Goal: Transaction & Acquisition: Purchase product/service

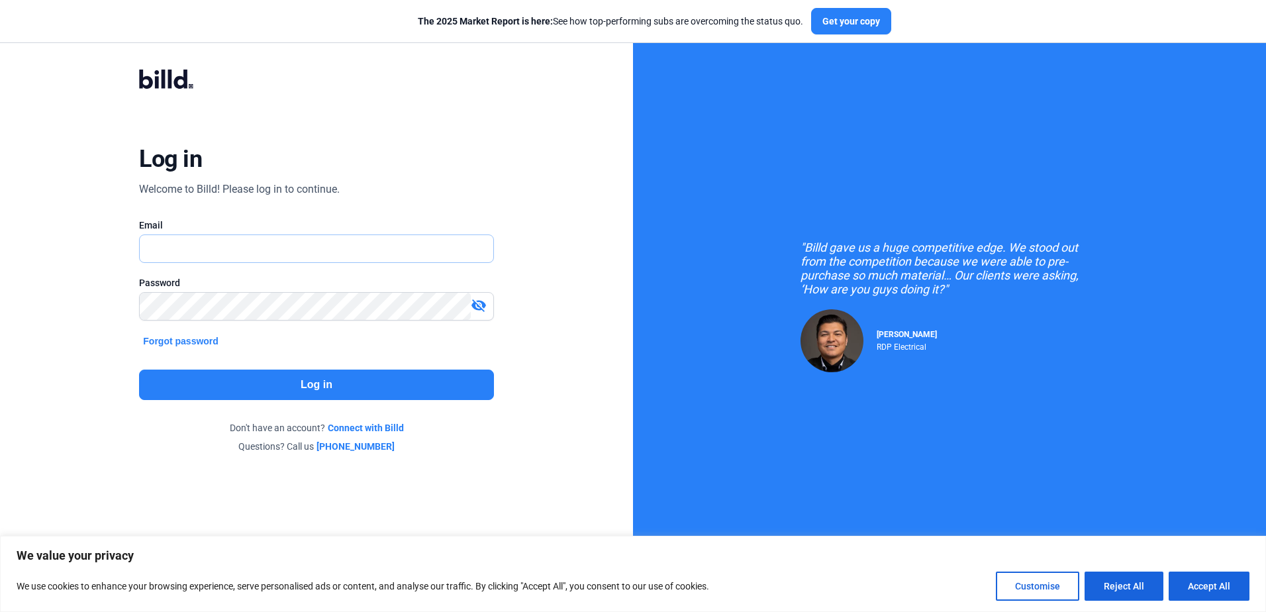
click at [252, 252] on input "text" at bounding box center [316, 248] width 353 height 27
click at [270, 290] on div "Password visibility_off" at bounding box center [316, 305] width 354 height 58
click at [232, 254] on input "text" at bounding box center [309, 248] width 338 height 27
type input "[EMAIL_ADDRESS][DOMAIN_NAME]"
click at [373, 402] on div "Log in Welcome to Billd! Please log in to continue. Email [EMAIL_ADDRESS][DOMAI…" at bounding box center [316, 261] width 455 height 434
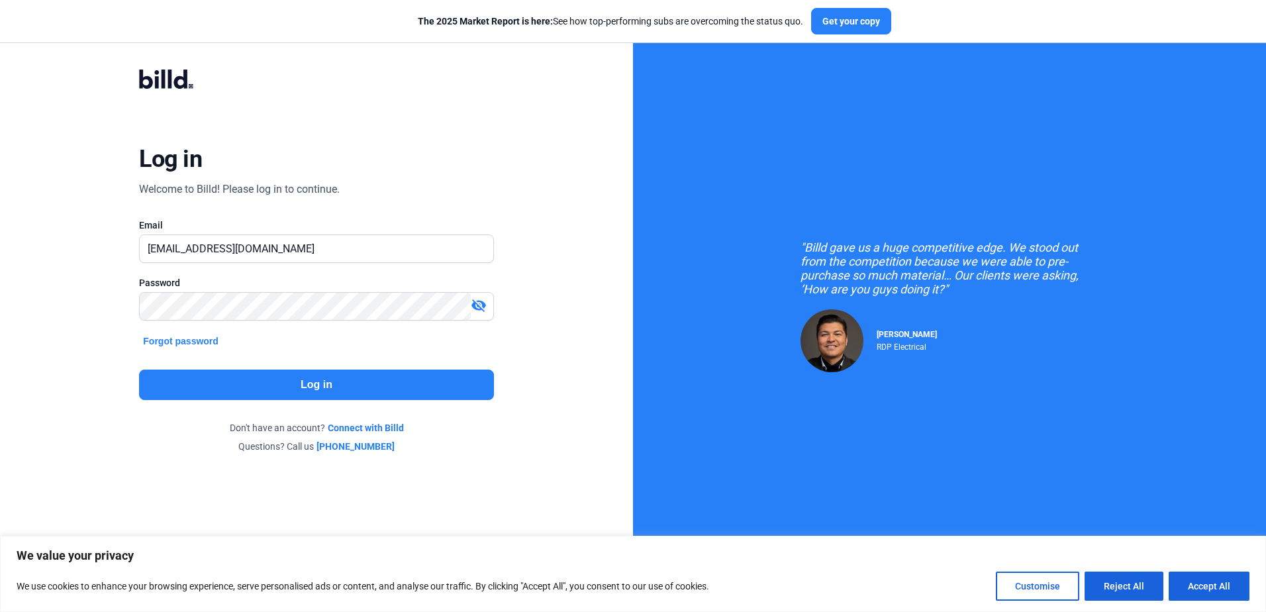
click at [359, 398] on button "Log in" at bounding box center [316, 384] width 354 height 30
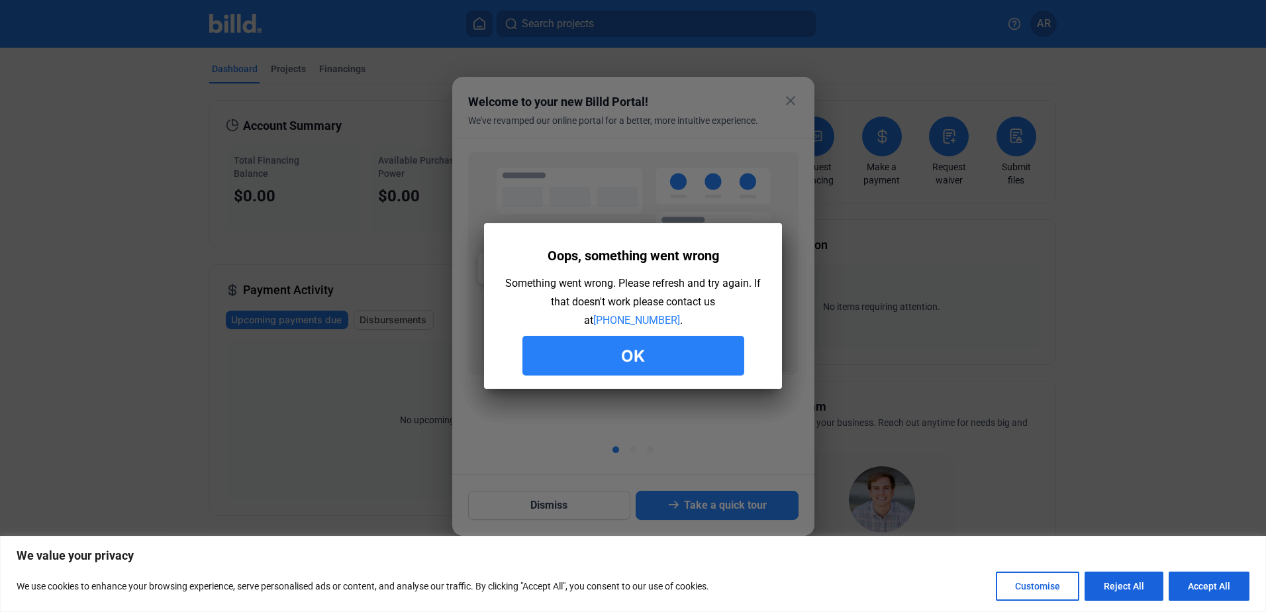
click at [677, 355] on button "Ok" at bounding box center [633, 356] width 222 height 40
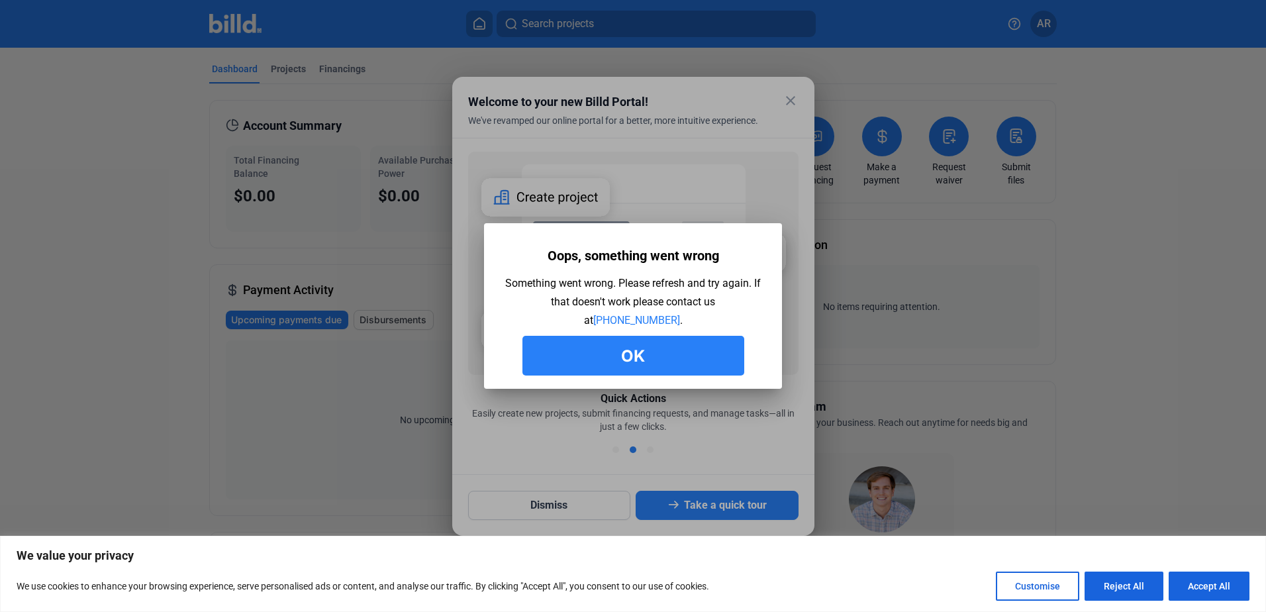
click at [638, 359] on button "Ok" at bounding box center [633, 356] width 222 height 40
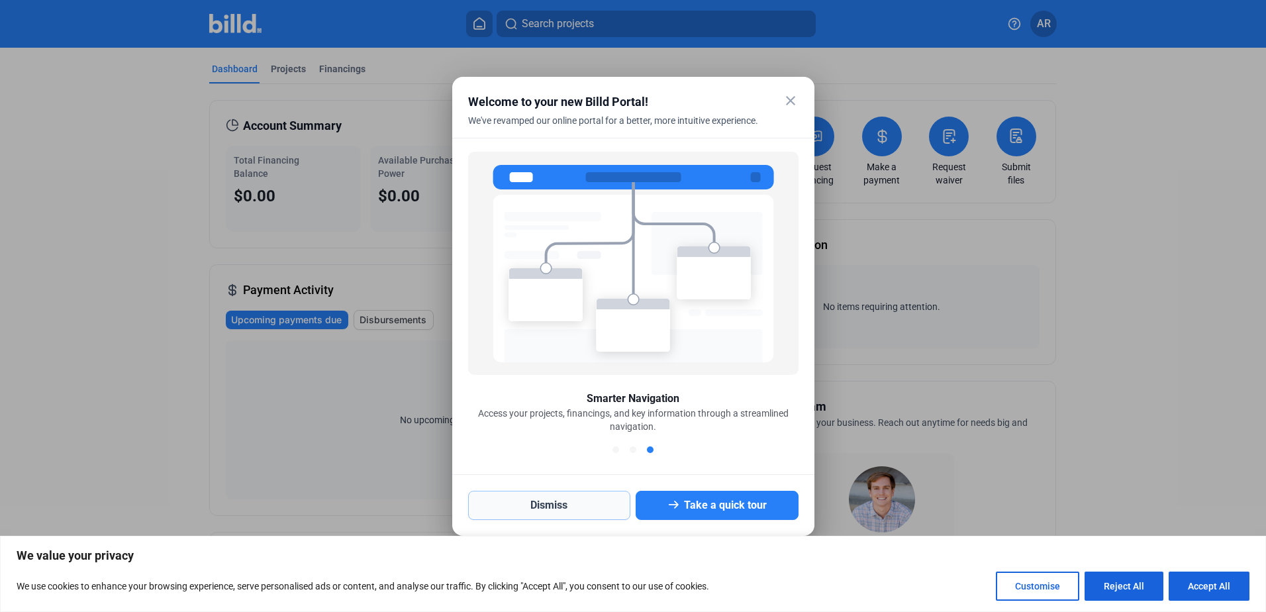
click at [581, 498] on button "Dismiss" at bounding box center [549, 505] width 163 height 29
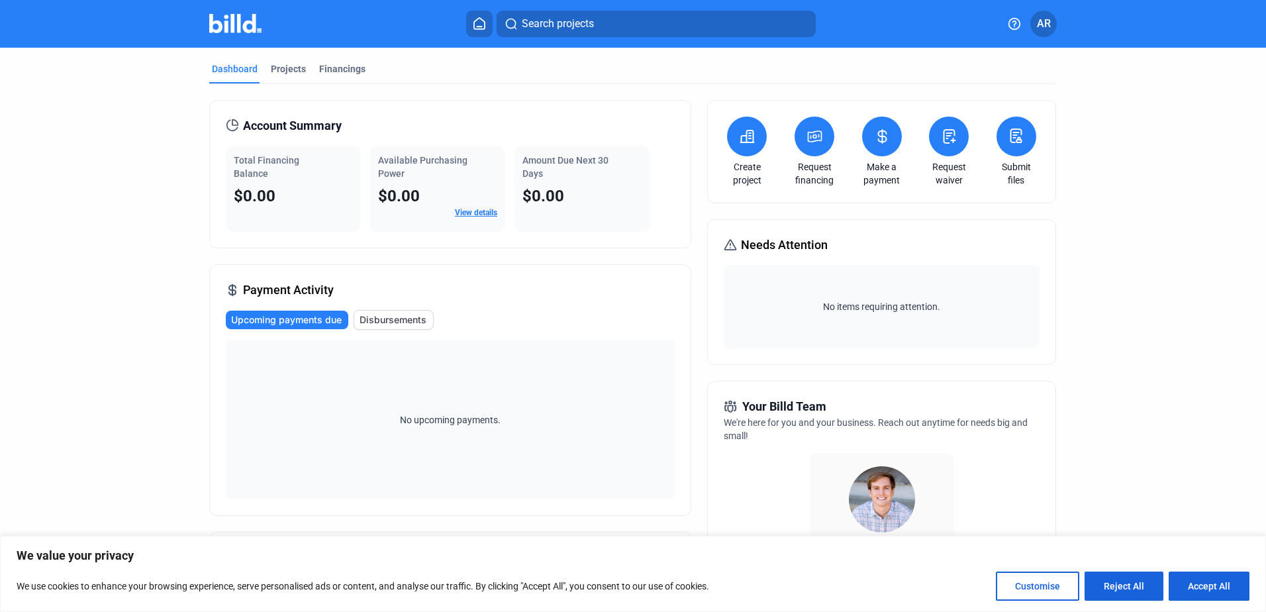
click at [506, 414] on span "No upcoming payments." at bounding box center [450, 419] width 118 height 13
click at [749, 141] on icon at bounding box center [747, 136] width 17 height 16
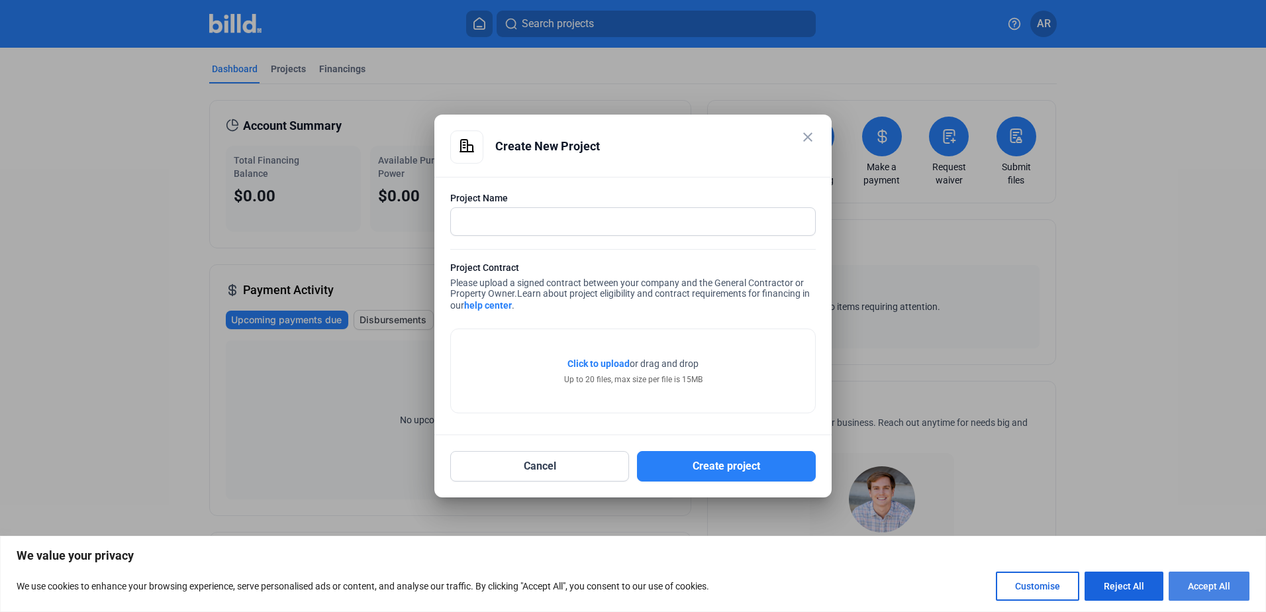
click at [1186, 581] on button "Accept All" at bounding box center [1208, 585] width 81 height 29
checkbox input "true"
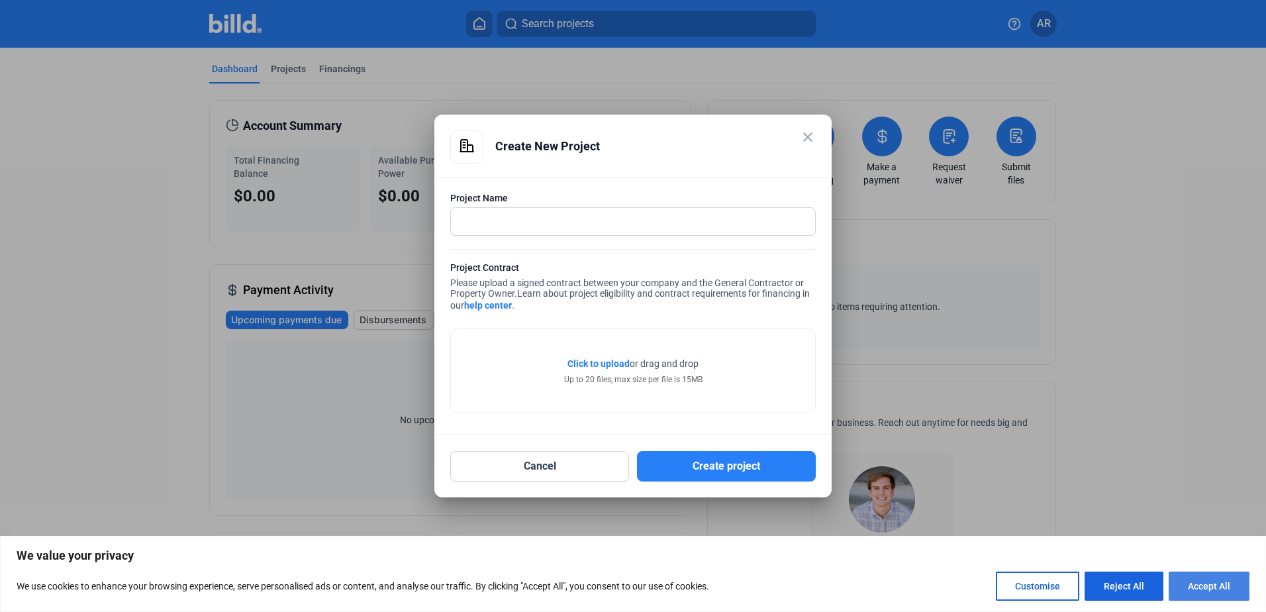
checkbox input "true"
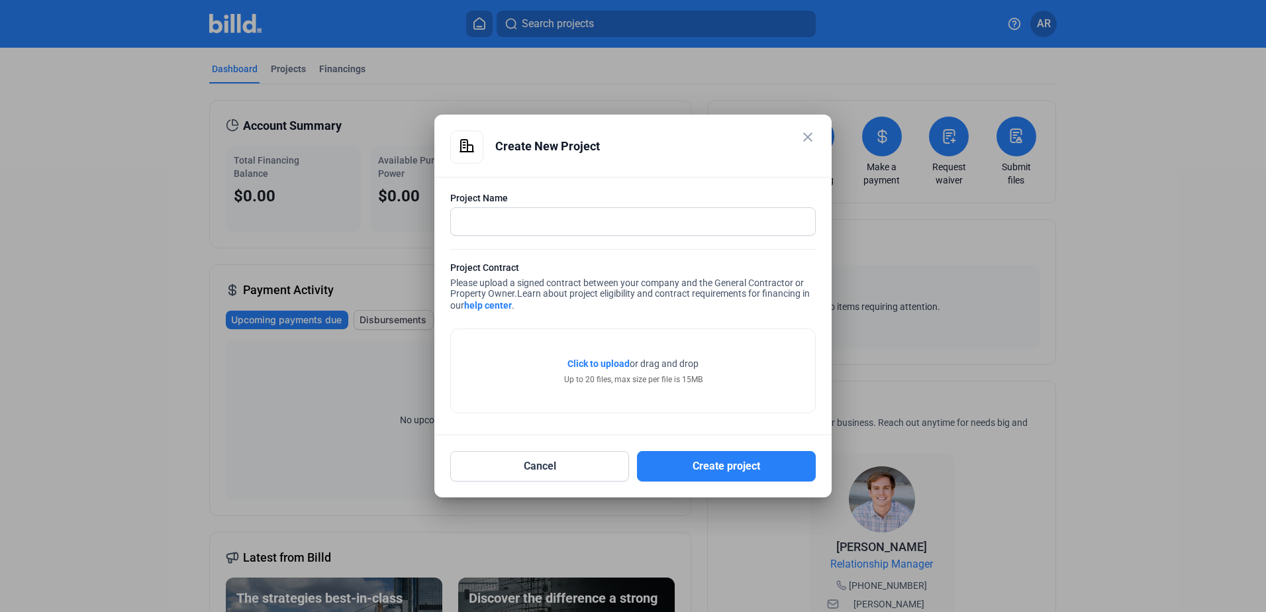
click at [610, 360] on span "Click to upload" at bounding box center [598, 363] width 62 height 11
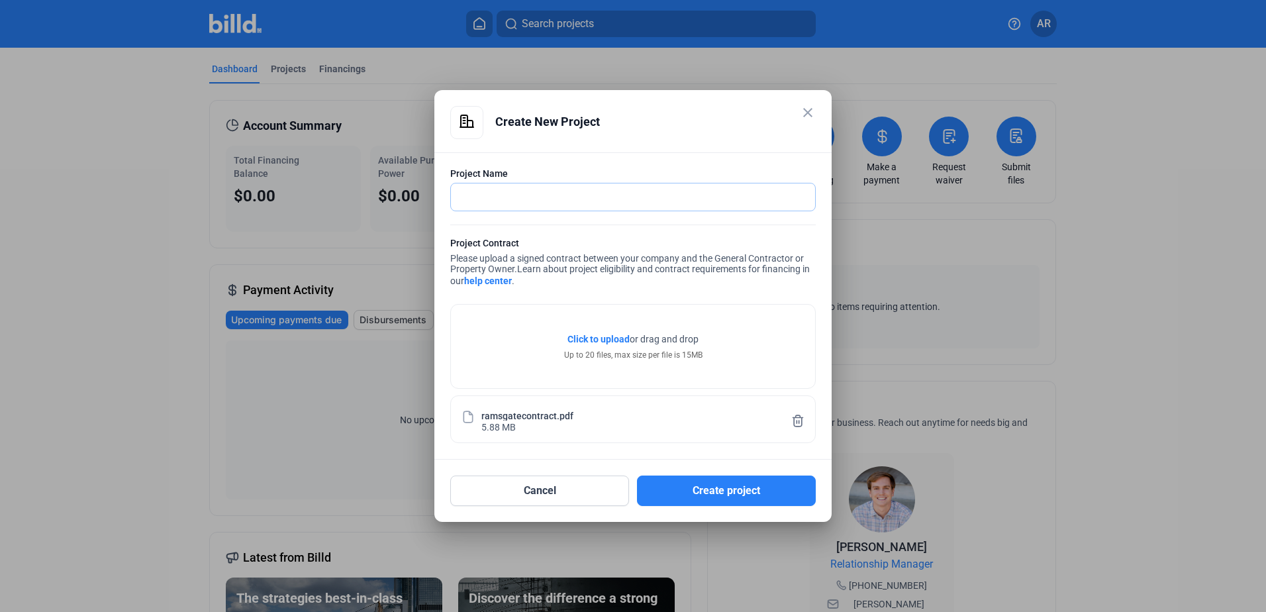
click at [536, 192] on input "text" at bounding box center [626, 196] width 350 height 27
type input "Ramsgate Contract"
click at [667, 500] on button "Create project" at bounding box center [726, 490] width 179 height 30
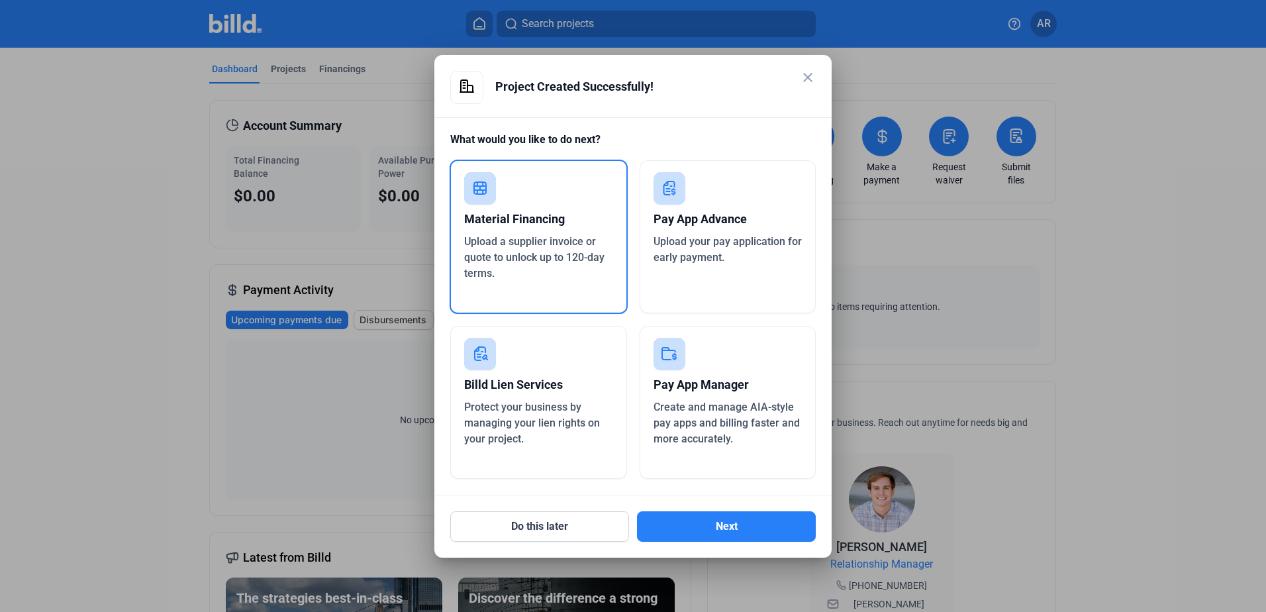
click at [685, 231] on div "Pay App Advance" at bounding box center [727, 219] width 149 height 29
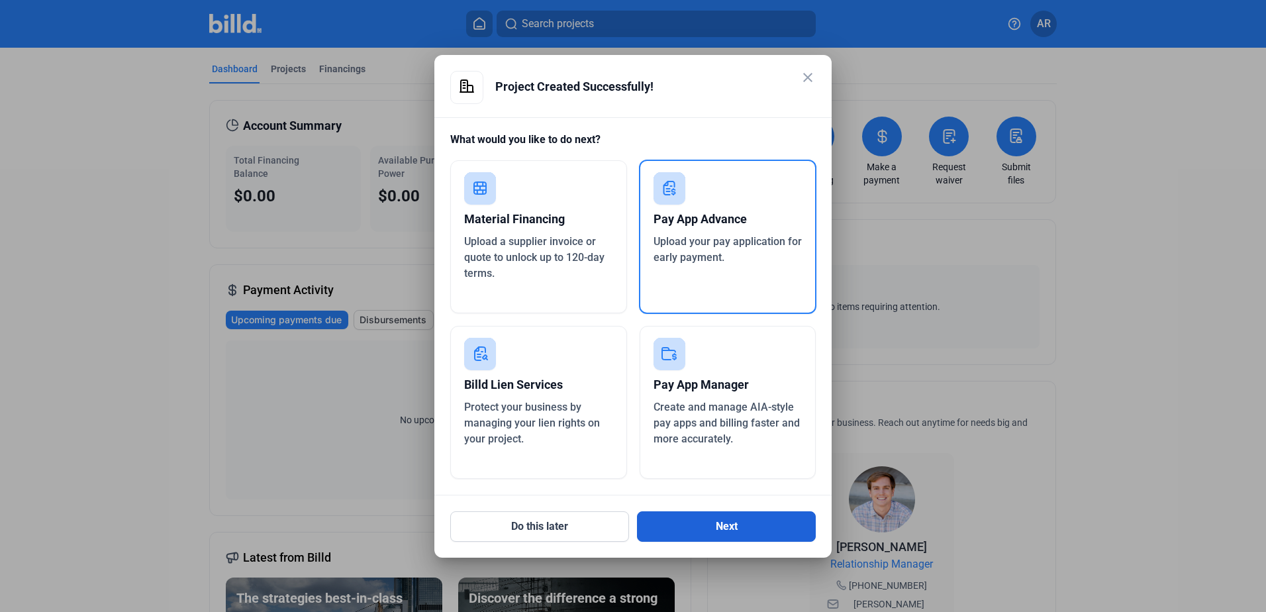
click at [703, 516] on button "Next" at bounding box center [726, 526] width 179 height 30
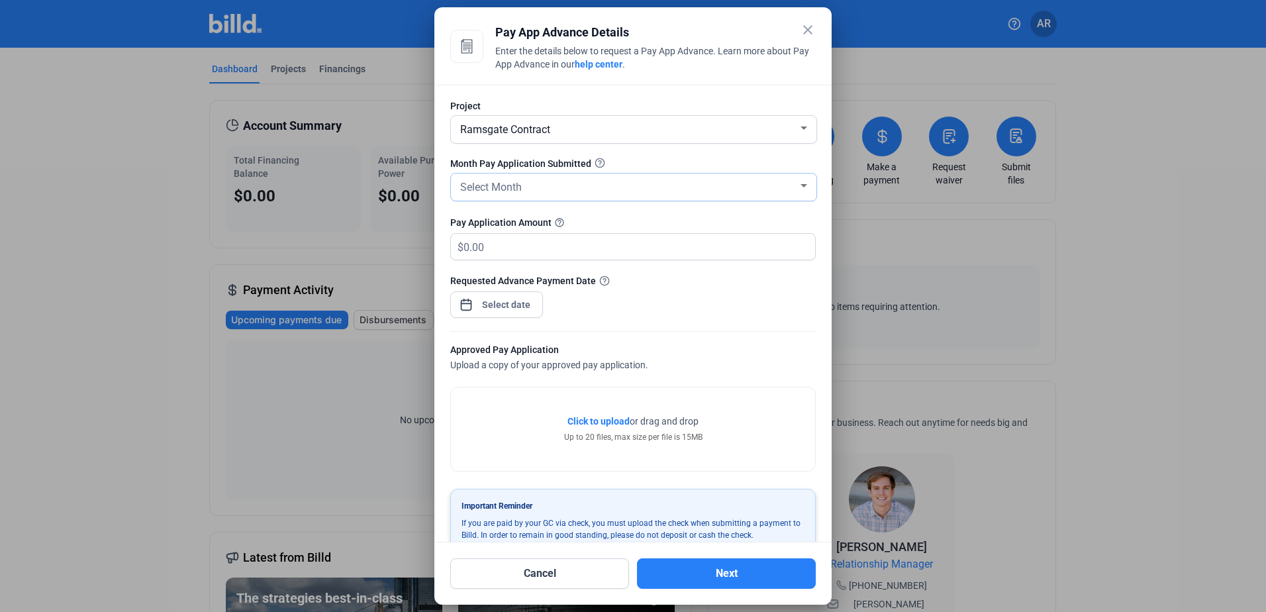
click at [601, 193] on div "Select Month" at bounding box center [627, 186] width 340 height 19
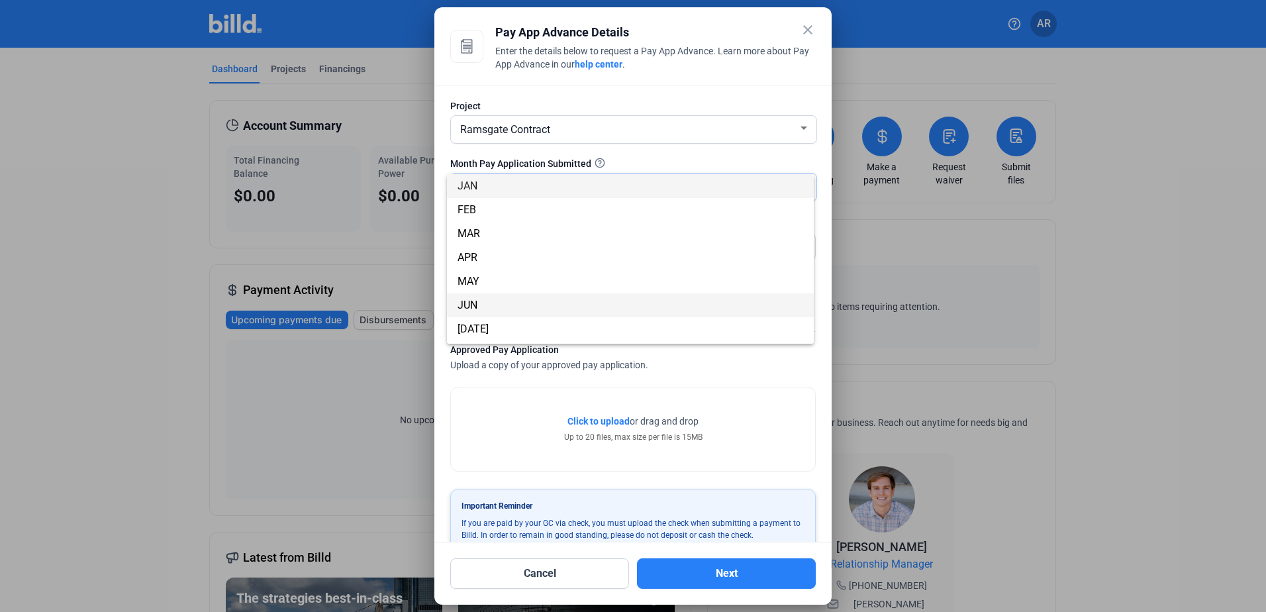
scroll to position [66, 0]
click at [551, 273] on span "[DATE]" at bounding box center [630, 263] width 346 height 24
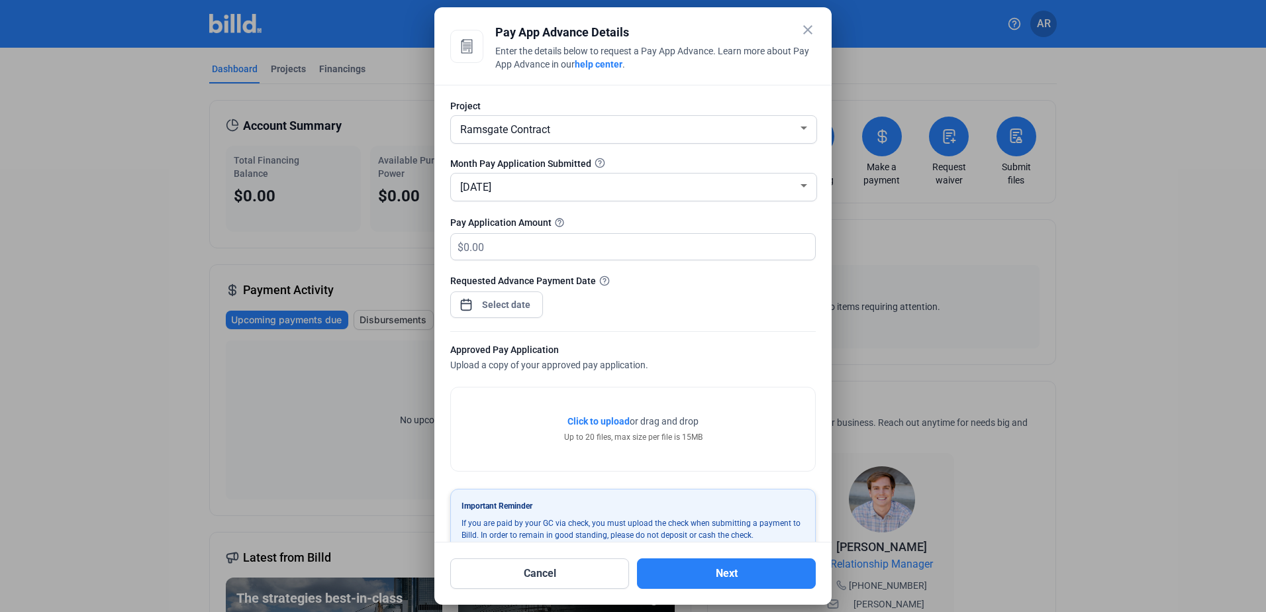
click at [804, 34] on mat-icon "close" at bounding box center [808, 30] width 16 height 16
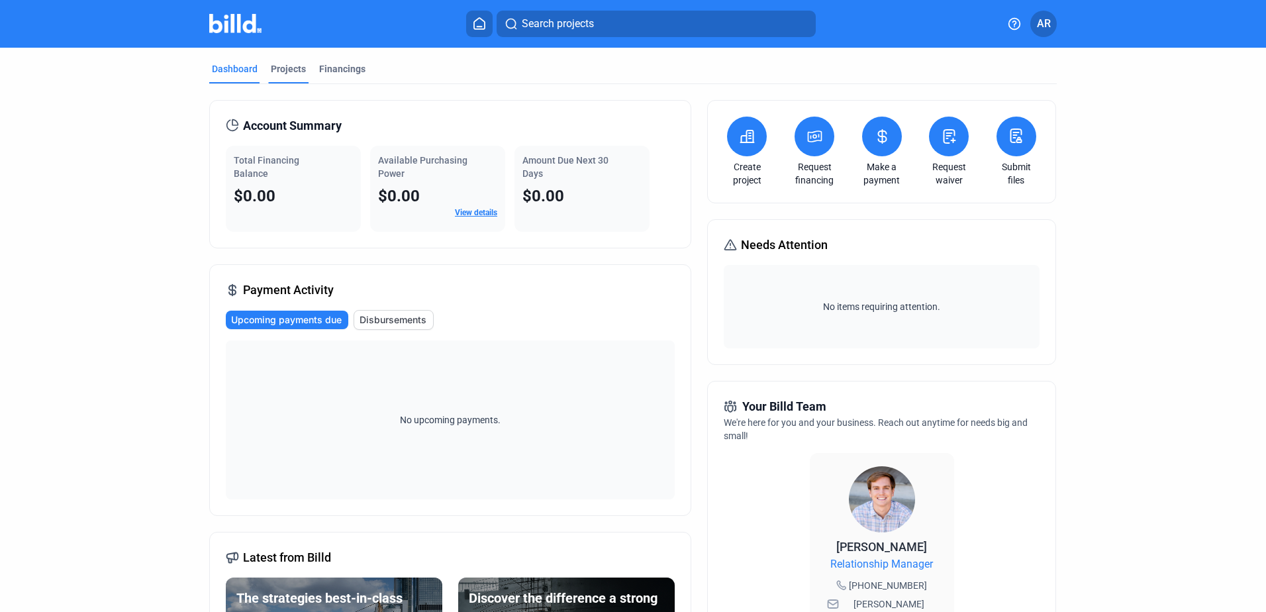
click at [283, 70] on div "Projects" at bounding box center [288, 68] width 35 height 13
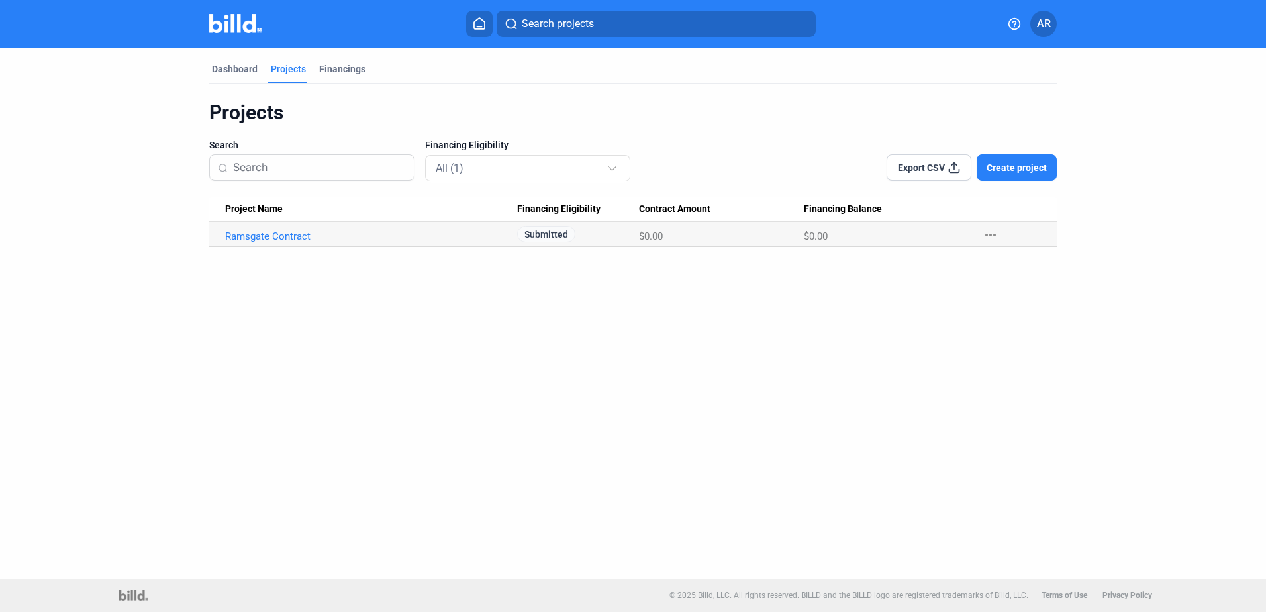
click at [995, 237] on mat-icon "more_horiz" at bounding box center [990, 235] width 16 height 16
click at [279, 236] on div at bounding box center [633, 306] width 1266 height 612
click at [279, 236] on link "Ramsgate Contract" at bounding box center [371, 236] width 292 height 12
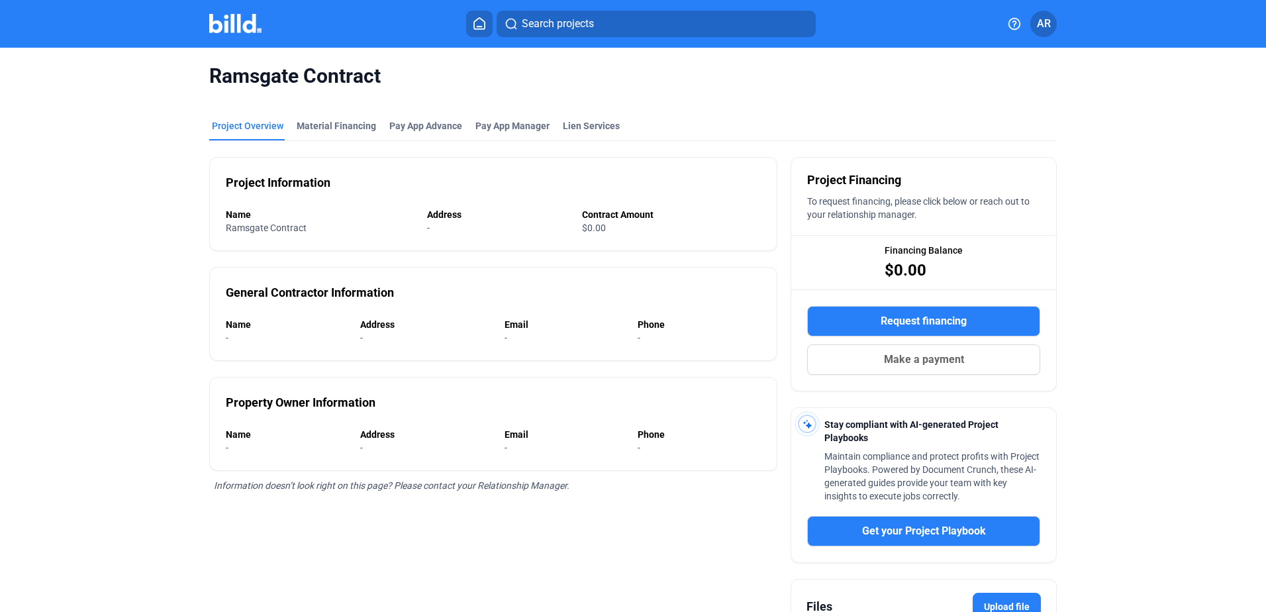
click at [496, 391] on div "Property Owner Information Name - Address - Email - Phone -" at bounding box center [493, 424] width 568 height 94
click at [320, 122] on div "Material Financing" at bounding box center [336, 125] width 79 height 13
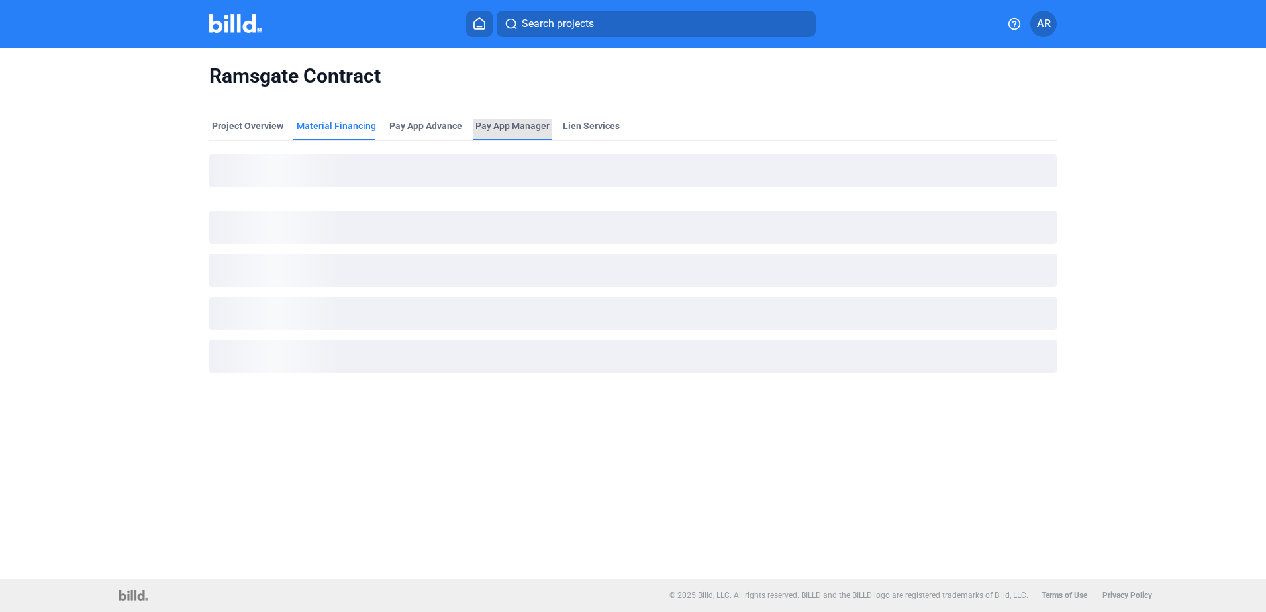
click at [516, 123] on span "Pay App Manager" at bounding box center [512, 125] width 74 height 13
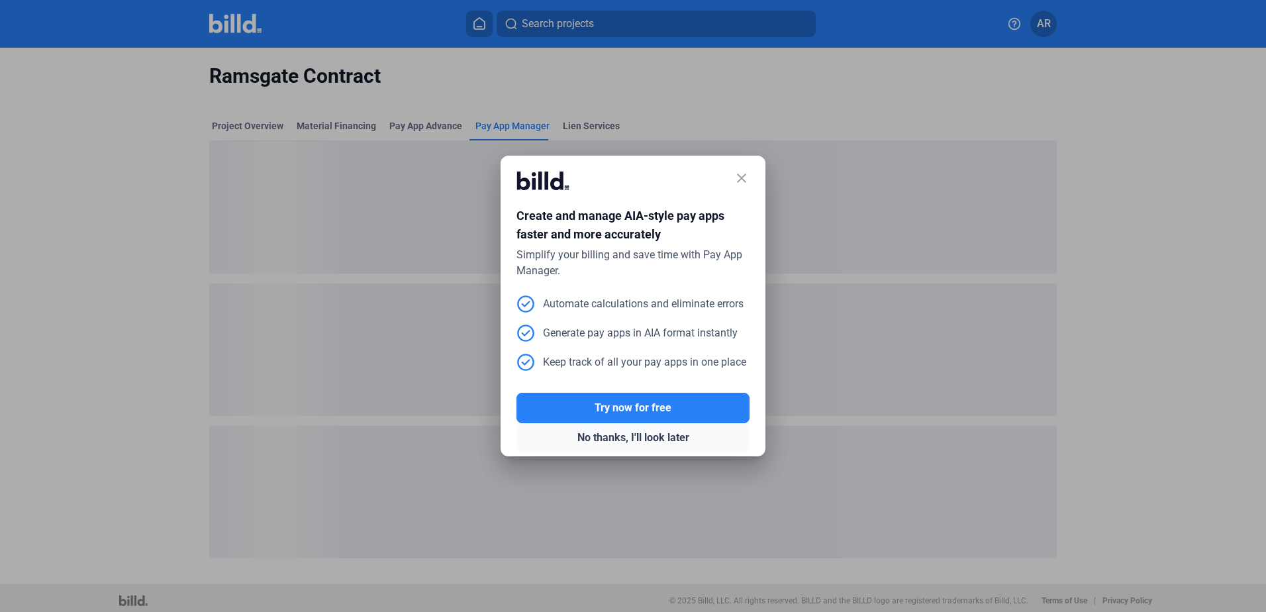
click at [669, 438] on button "No thanks, I'll look later" at bounding box center [632, 437] width 233 height 29
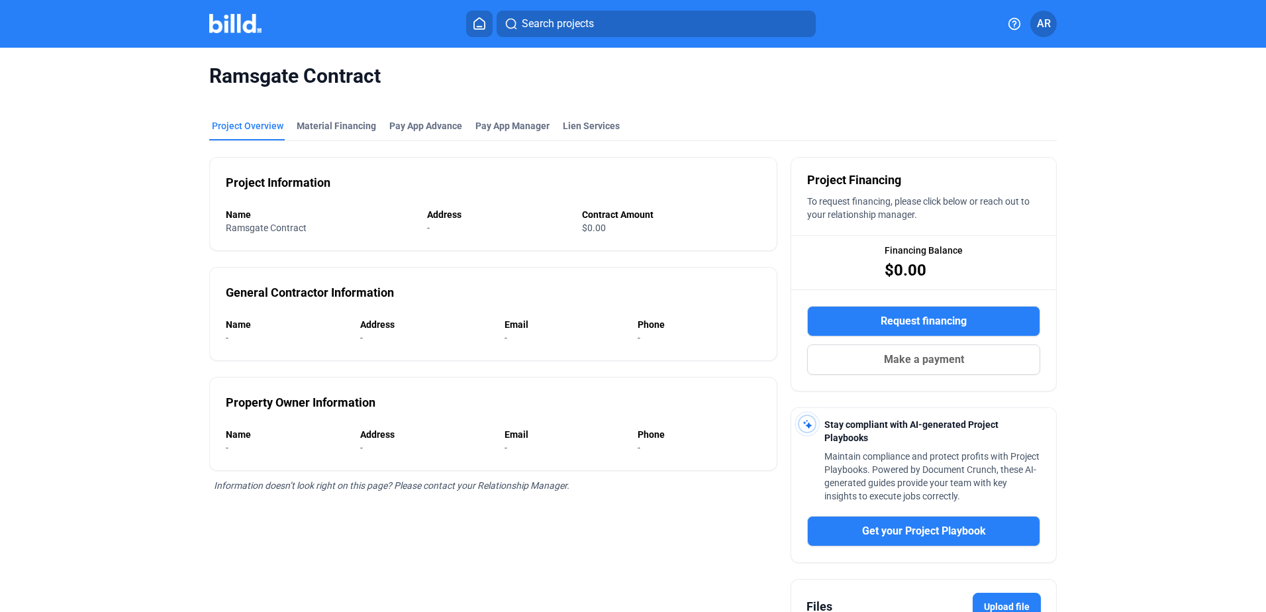
click at [279, 167] on div "Project Information Name Ramsgate Contract Address - Contract Amount $0.00" at bounding box center [493, 204] width 568 height 94
click at [226, 27] on img at bounding box center [235, 23] width 52 height 19
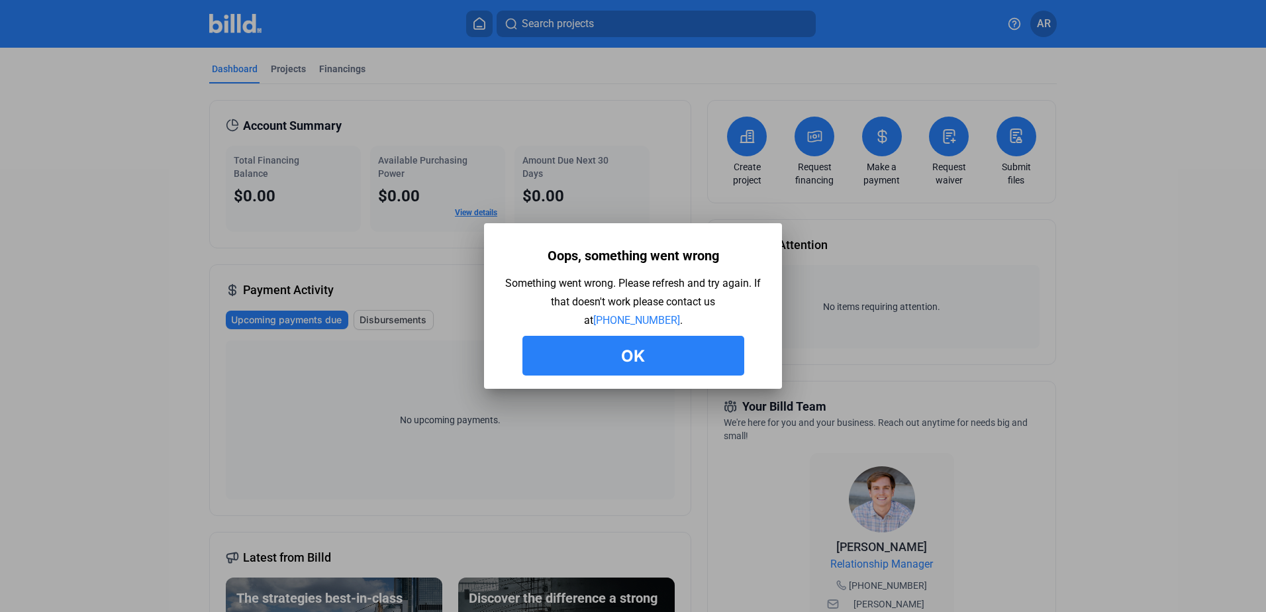
click at [669, 346] on button "Ok" at bounding box center [633, 356] width 222 height 40
click at [751, 411] on div at bounding box center [633, 306] width 1266 height 612
click at [684, 359] on button "Ok" at bounding box center [633, 356] width 222 height 40
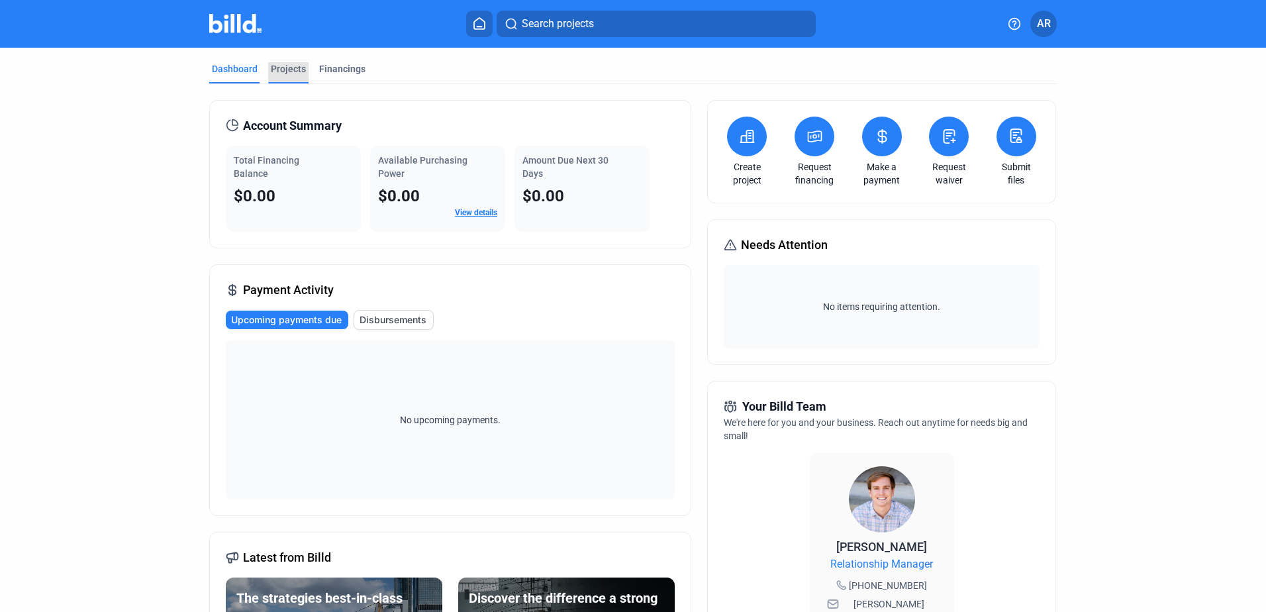
click at [277, 68] on div "Projects" at bounding box center [288, 68] width 35 height 13
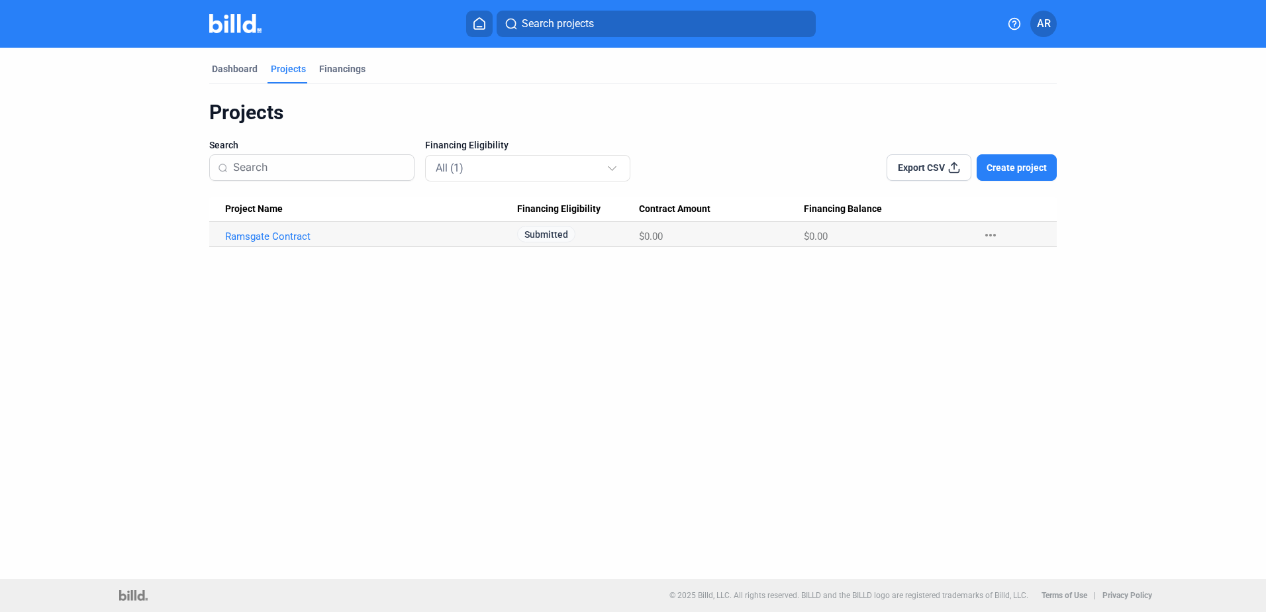
click at [988, 230] on mat-icon "more_horiz" at bounding box center [990, 235] width 16 height 16
click at [926, 314] on div at bounding box center [633, 306] width 1266 height 612
click at [350, 69] on div "Financings" at bounding box center [342, 68] width 46 height 13
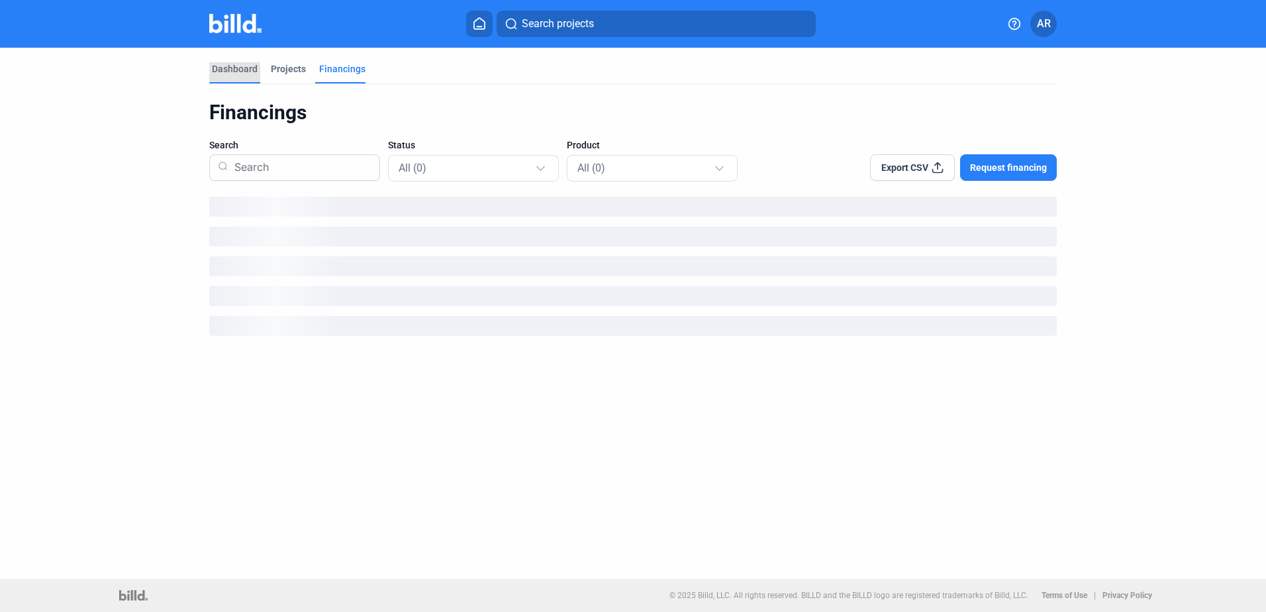
click at [230, 68] on div "Dashboard" at bounding box center [235, 68] width 46 height 13
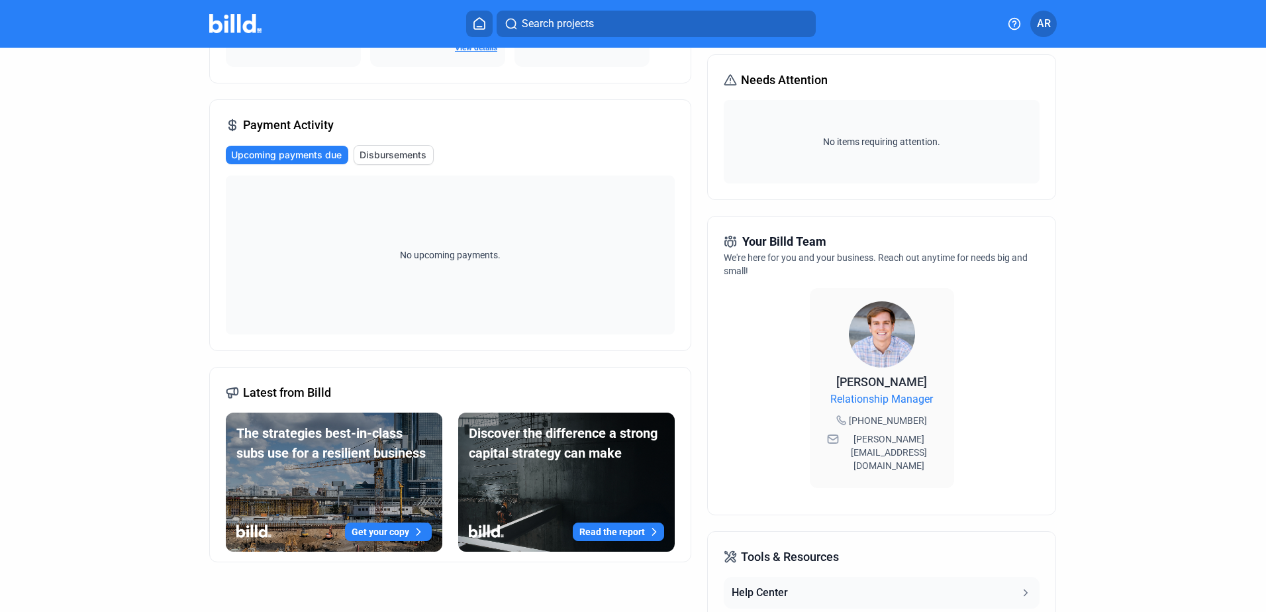
scroll to position [199, 0]
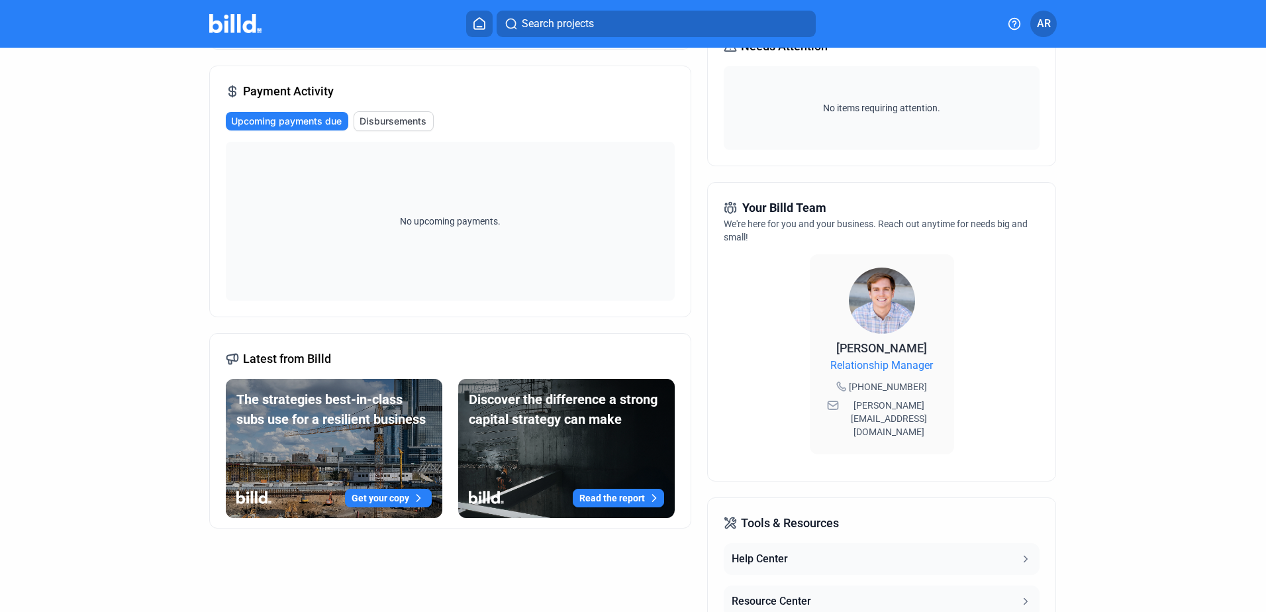
click at [902, 404] on span "[PERSON_NAME][EMAIL_ADDRESS][DOMAIN_NAME]" at bounding box center [888, 419] width 95 height 40
click at [901, 404] on span "[PERSON_NAME][EMAIL_ADDRESS][DOMAIN_NAME]" at bounding box center [888, 419] width 95 height 40
copy div "[PERSON_NAME][EMAIL_ADDRESS][DOMAIN_NAME]"
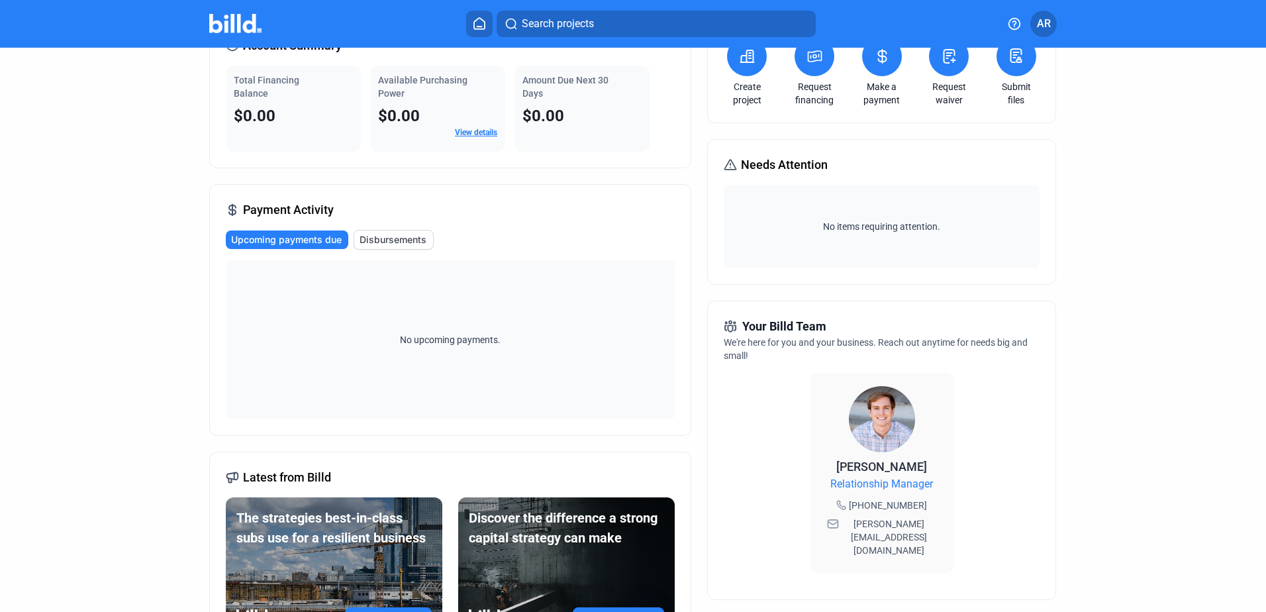
scroll to position [0, 0]
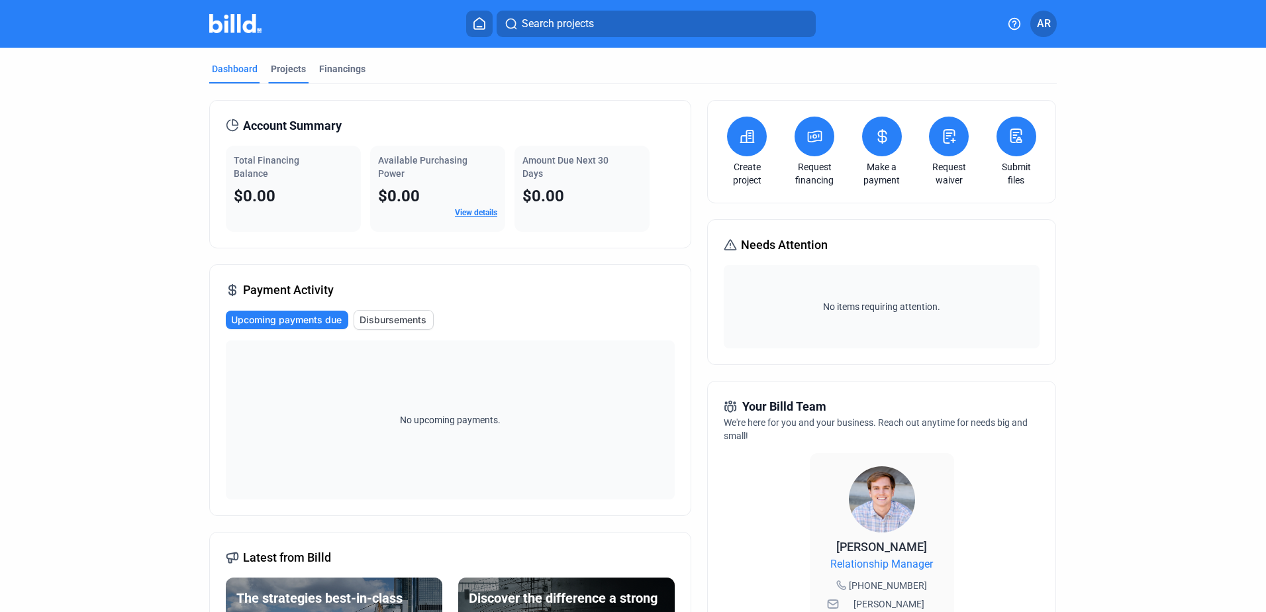
click at [279, 64] on div "Projects" at bounding box center [288, 68] width 35 height 13
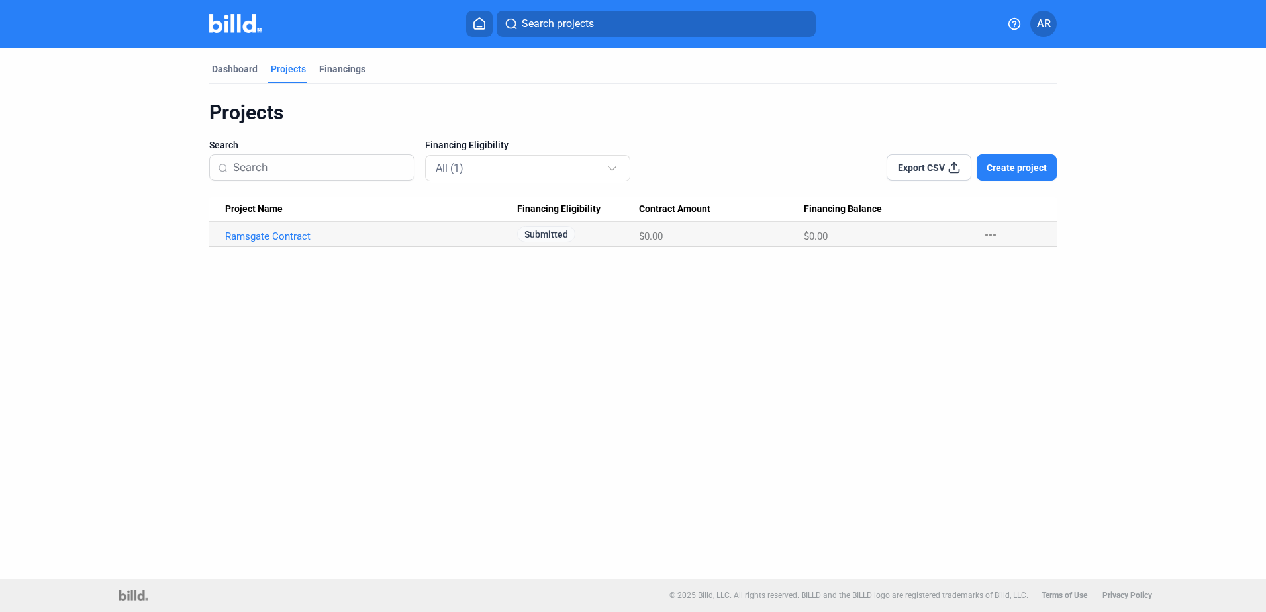
click at [553, 234] on span "Submitted" at bounding box center [546, 234] width 58 height 17
click at [545, 237] on span "Submitted" at bounding box center [546, 234] width 58 height 17
click at [353, 70] on div "Financings" at bounding box center [342, 68] width 46 height 13
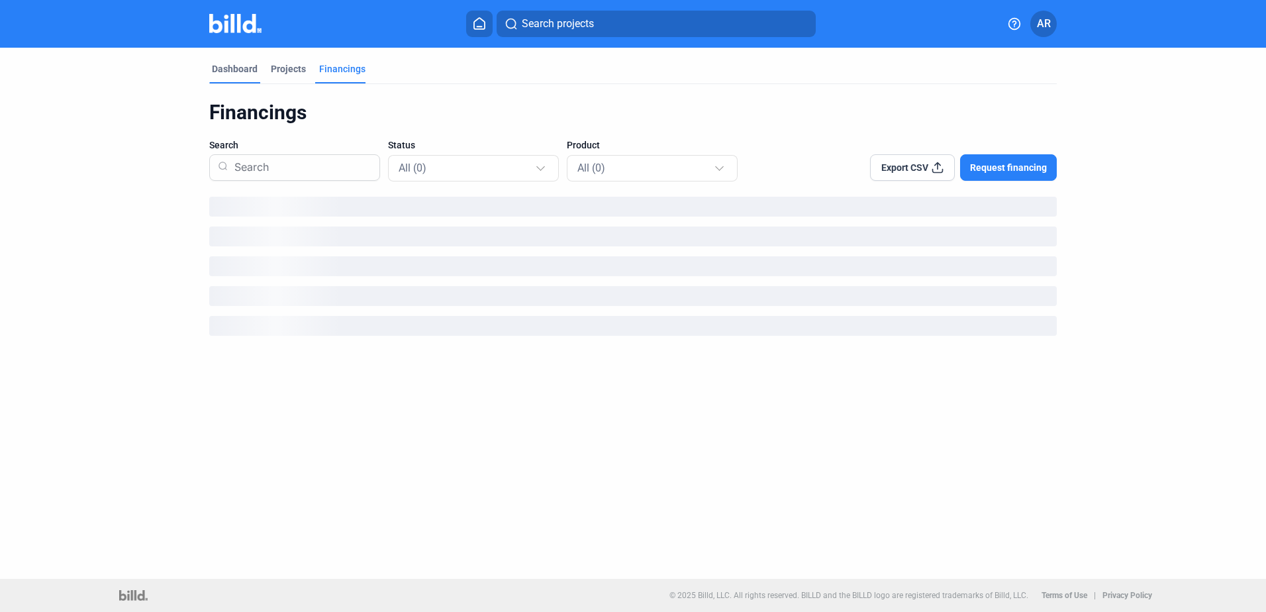
click at [223, 66] on div "Dashboard" at bounding box center [235, 68] width 46 height 13
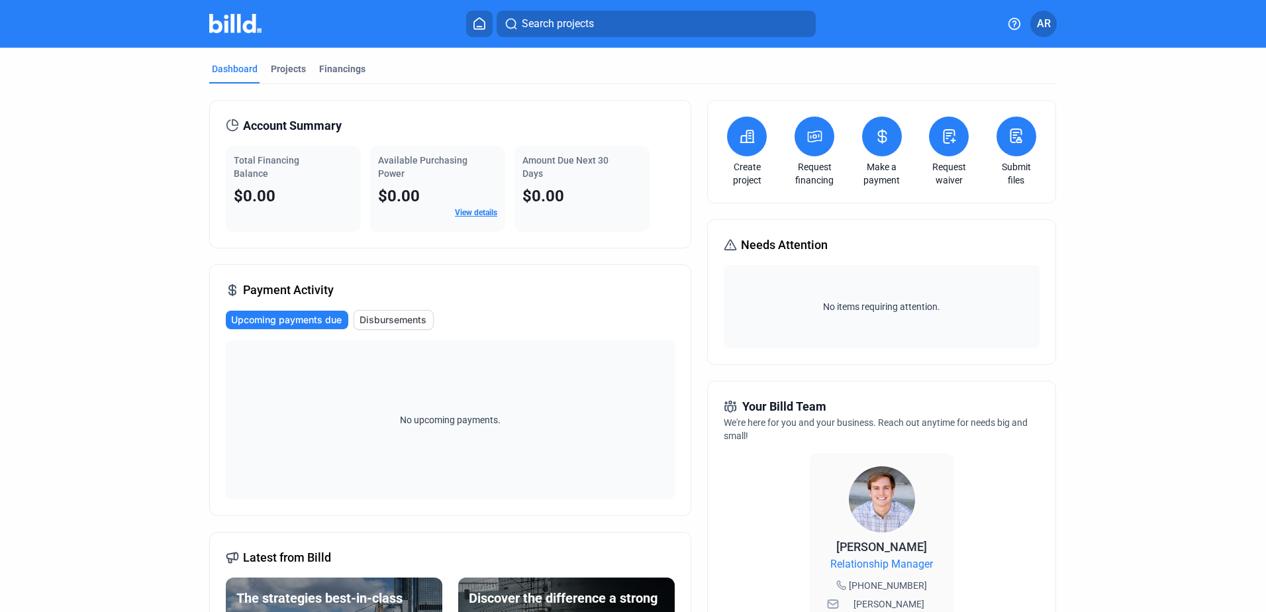
click at [806, 144] on request-financing-icon at bounding box center [814, 136] width 16 height 16
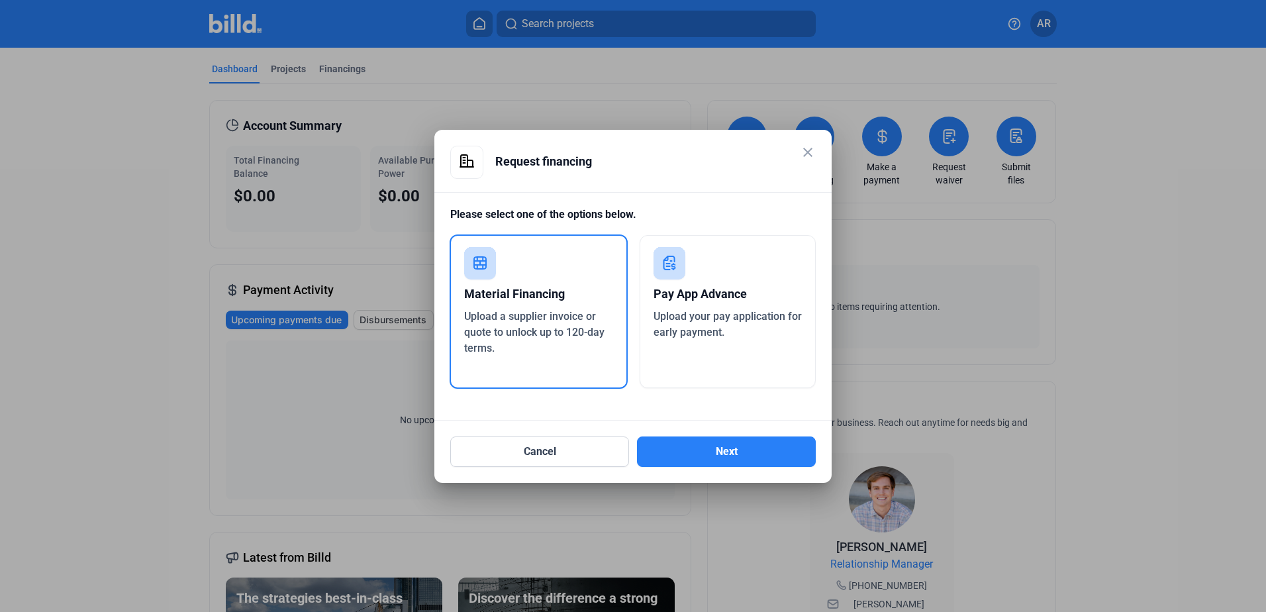
click at [693, 339] on div "Upload your pay application for early payment." at bounding box center [727, 324] width 149 height 32
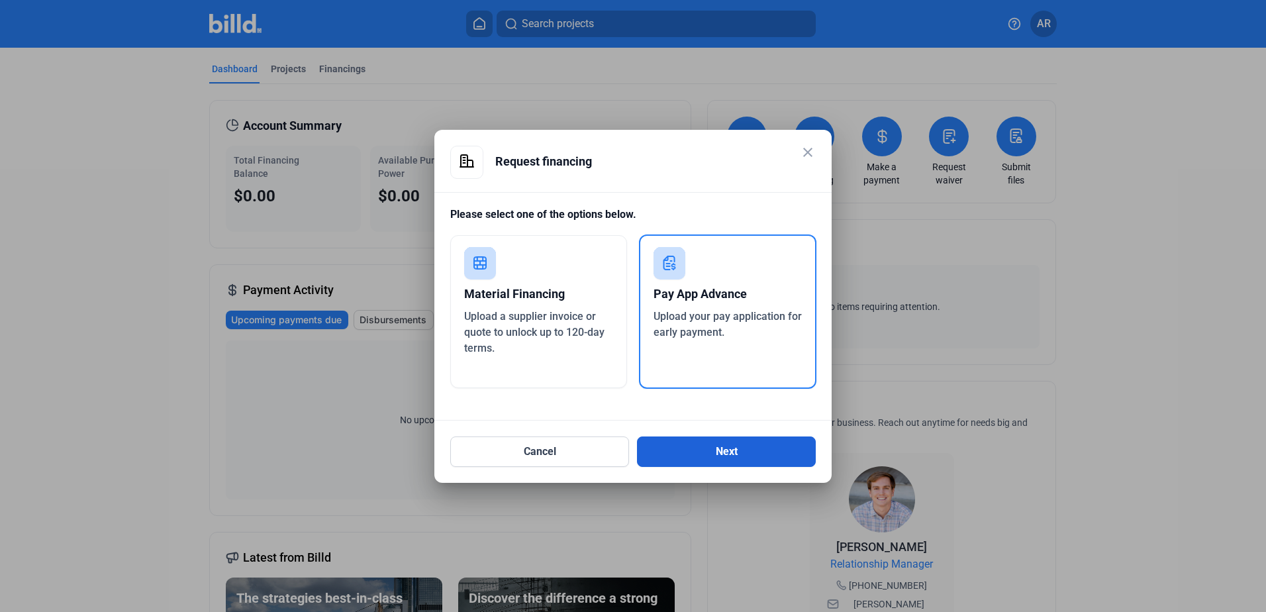
click at [730, 443] on button "Next" at bounding box center [726, 451] width 179 height 30
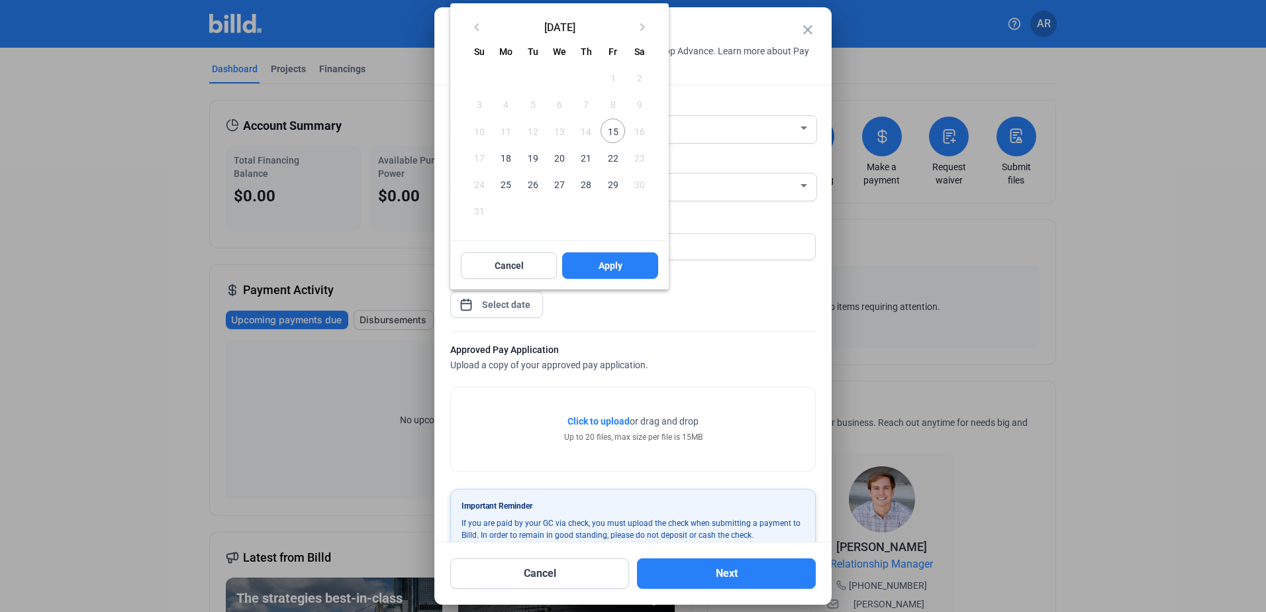
click at [508, 305] on div "close Pay App Advance Details Enter the details below to request a Pay App Adva…" at bounding box center [633, 306] width 1266 height 612
click at [531, 157] on span "19" at bounding box center [533, 158] width 24 height 24
click at [631, 251] on div "Cancel Apply" at bounding box center [559, 266] width 218 height 48
click at [632, 257] on button "Apply" at bounding box center [610, 265] width 96 height 26
type input "[DATE]"
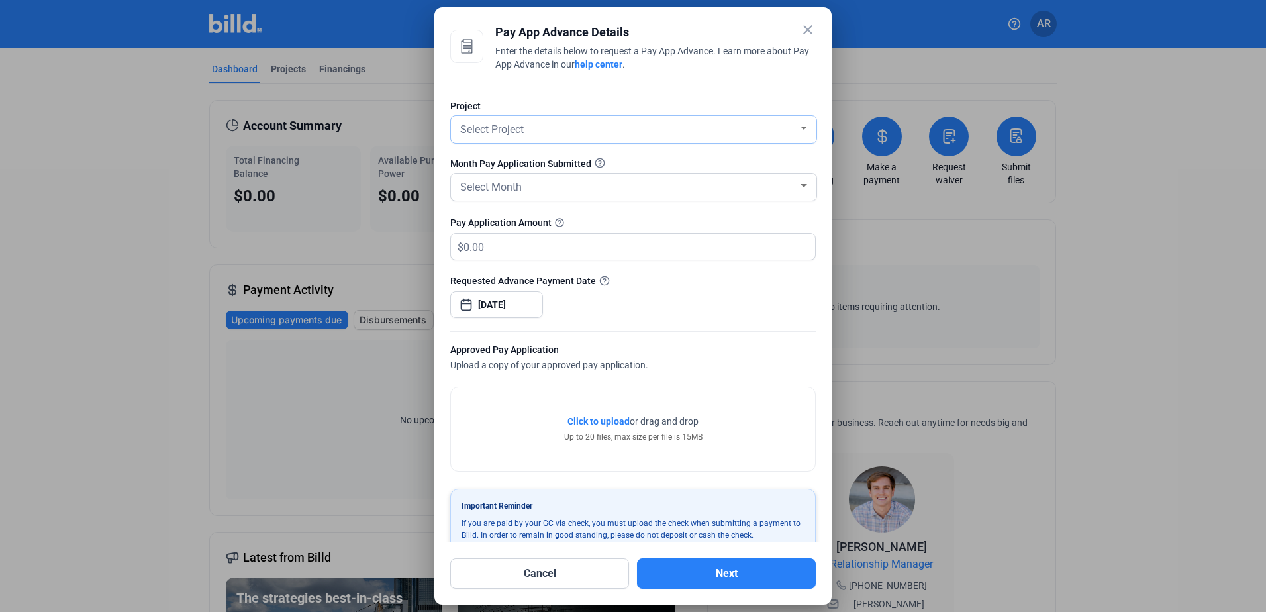
click at [582, 128] on div "Select Project" at bounding box center [627, 128] width 340 height 19
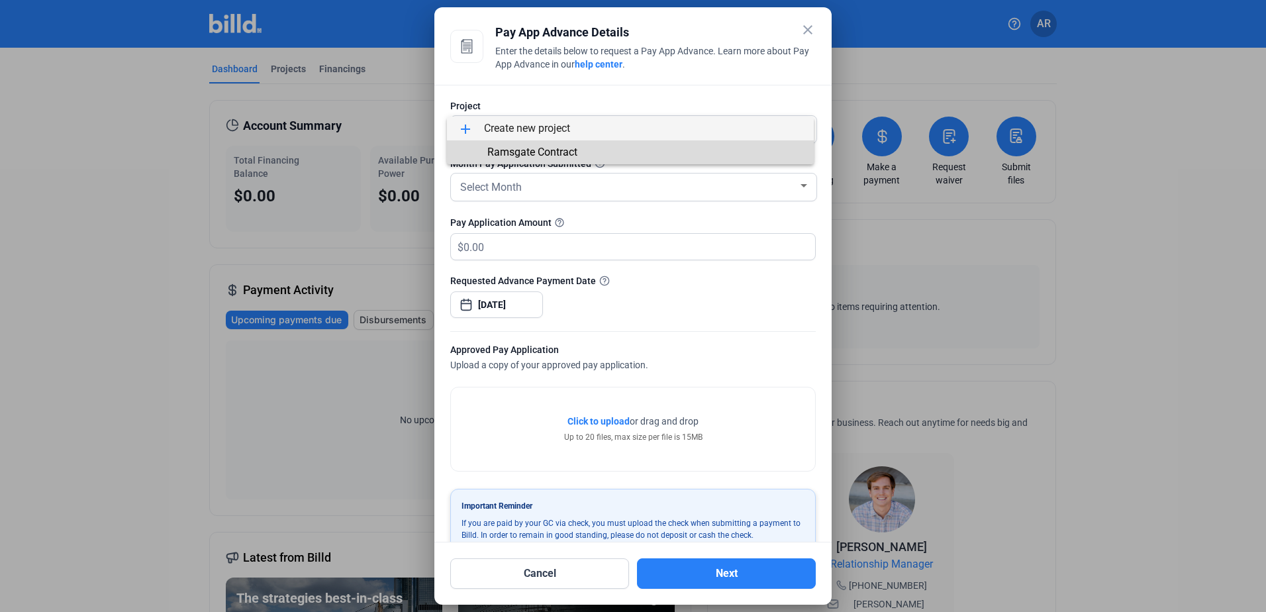
click at [574, 154] on span "Ramsgate Contract" at bounding box center [532, 152] width 90 height 13
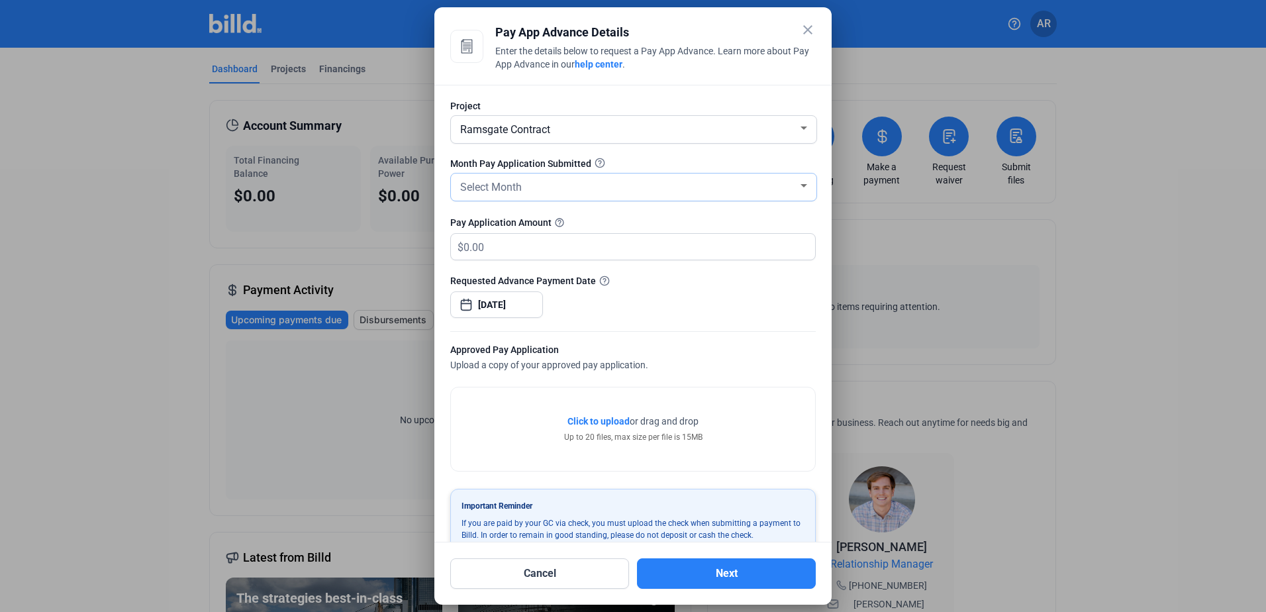
click at [584, 186] on div "Select Month" at bounding box center [627, 186] width 340 height 19
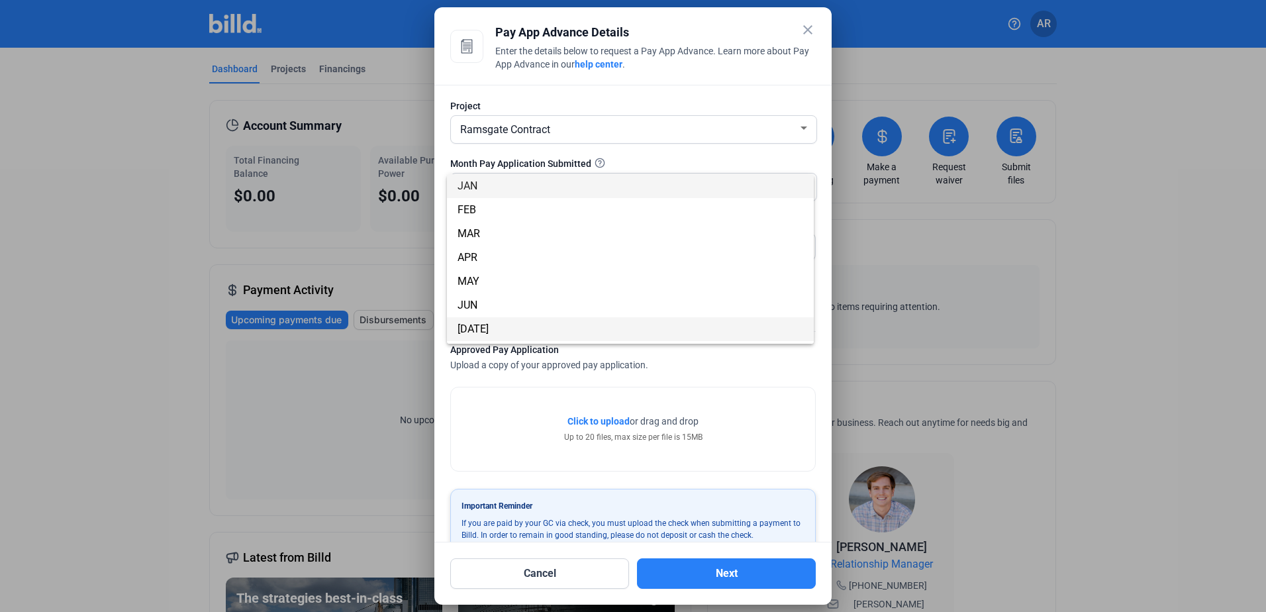
click at [575, 321] on span "[DATE]" at bounding box center [630, 329] width 346 height 24
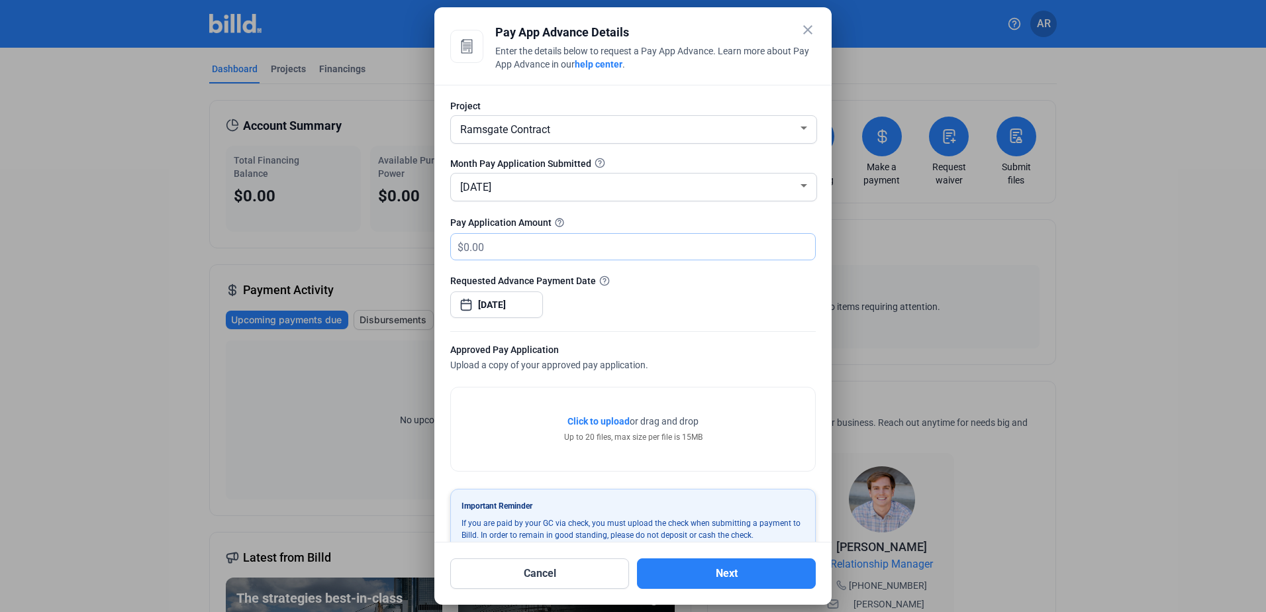
click at [553, 253] on input "text" at bounding box center [639, 247] width 352 height 26
type input "3"
type input "275,000"
click at [804, 34] on mat-icon "close" at bounding box center [808, 30] width 16 height 16
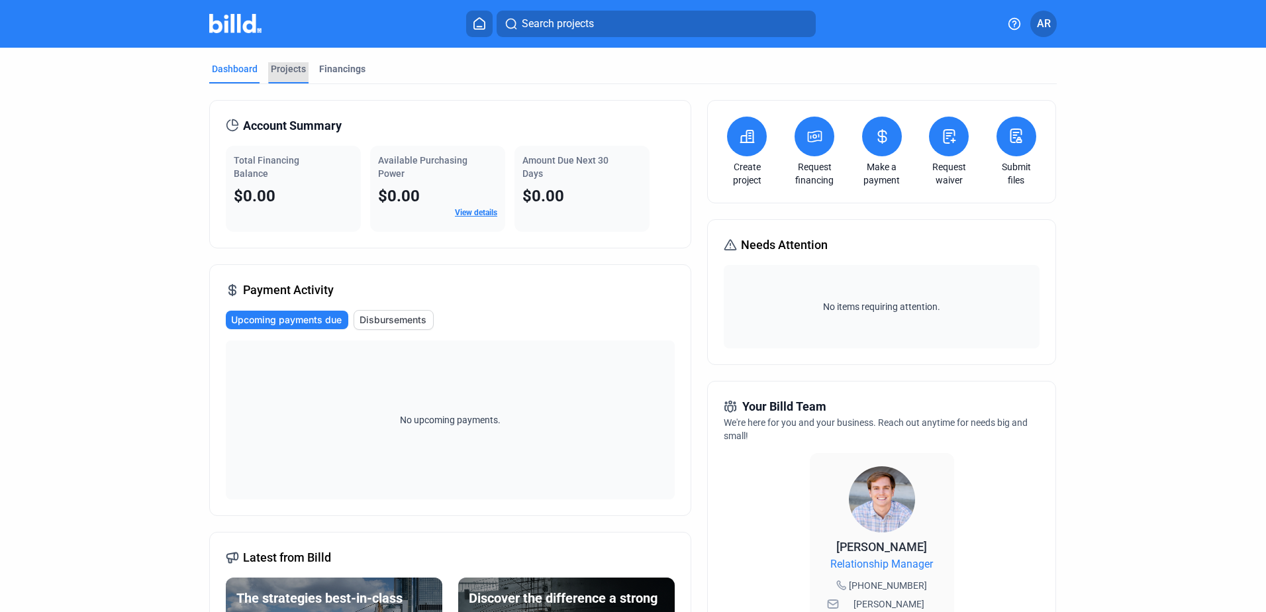
click at [285, 66] on div "Projects" at bounding box center [288, 68] width 35 height 13
